Goal: Book appointment/travel/reservation

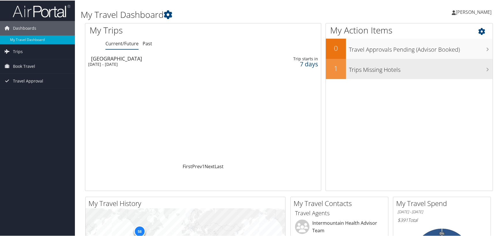
click at [365, 69] on h3 "Trips Missing Hotels" at bounding box center [421, 67] width 144 height 11
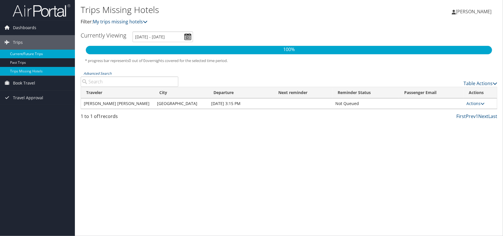
click at [18, 56] on link "Current/Future Trips" at bounding box center [37, 54] width 75 height 9
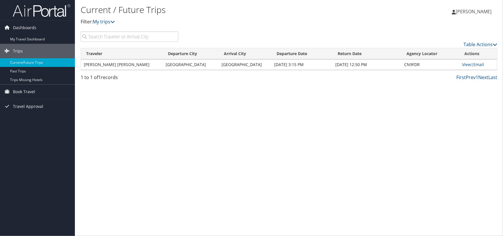
click at [26, 11] on img at bounding box center [42, 11] width 58 height 14
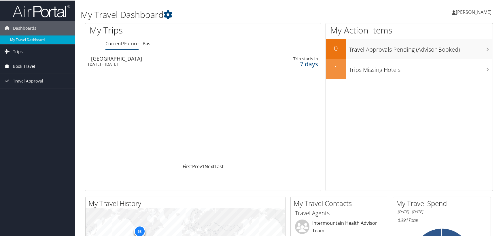
click at [26, 66] on span "Book Travel" at bounding box center [24, 65] width 22 height 14
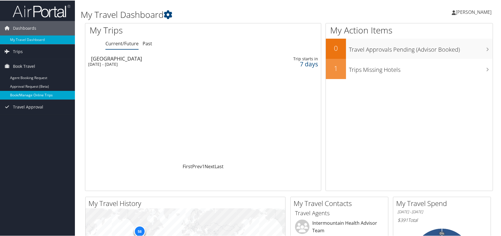
click at [34, 94] on link "Book/Manage Online Trips" at bounding box center [37, 94] width 75 height 9
